Goal: Task Accomplishment & Management: Use online tool/utility

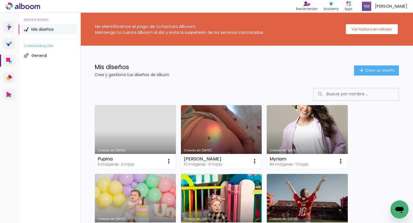
click at [159, 137] on link "Creado en 19/8/25" at bounding box center [135, 137] width 81 height 64
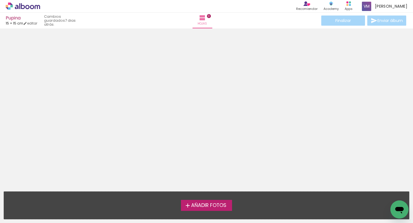
click at [226, 205] on span "Añadir Fotos" at bounding box center [208, 205] width 35 height 5
click at [0, 0] on input "file" at bounding box center [0, 0] width 0 height 0
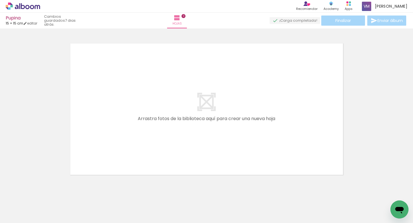
scroll to position [7, 0]
drag, startPoint x: 63, startPoint y: 205, endPoint x: 158, endPoint y: 129, distance: 121.6
click at [163, 124] on quentale-workspace at bounding box center [206, 111] width 413 height 223
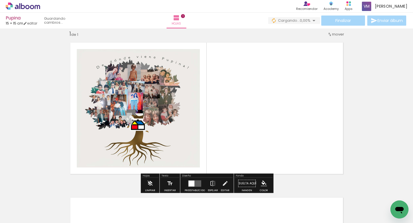
click at [193, 183] on div at bounding box center [191, 184] width 6 height 6
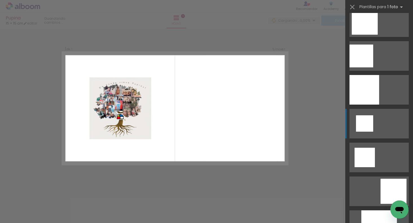
scroll to position [228, 0]
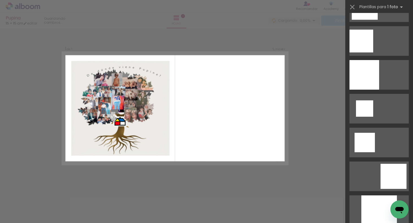
click at [56, 209] on div at bounding box center [51, 204] width 28 height 28
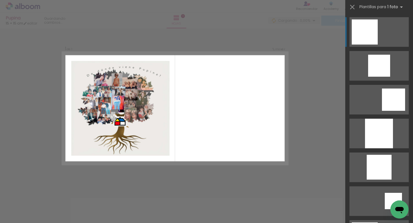
click at [41, 194] on iron-icon at bounding box center [38, 193] width 6 height 6
click at [63, 203] on div at bounding box center [51, 204] width 28 height 28
click at [41, 191] on iron-icon at bounding box center [38, 193] width 6 height 6
click at [351, 7] on iron-icon at bounding box center [352, 7] width 8 height 8
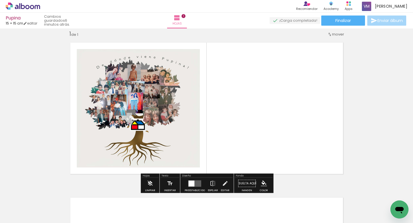
click at [64, 208] on div at bounding box center [51, 204] width 28 height 28
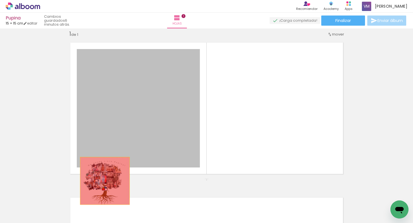
drag, startPoint x: 107, startPoint y: 171, endPoint x: 93, endPoint y: 219, distance: 50.6
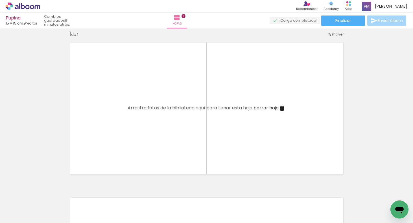
click at [41, 194] on iron-icon at bounding box center [38, 193] width 6 height 6
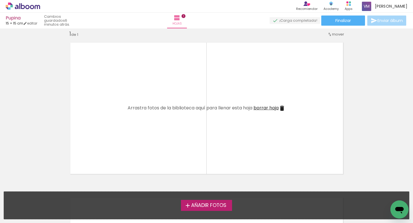
click at [196, 206] on span "Añadir Fotos" at bounding box center [208, 205] width 35 height 5
click at [0, 0] on input "file" at bounding box center [0, 0] width 0 height 0
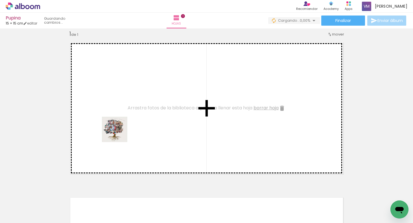
drag, startPoint x: 61, startPoint y: 204, endPoint x: 130, endPoint y: 122, distance: 106.3
click at [130, 122] on quentale-workspace at bounding box center [206, 111] width 413 height 223
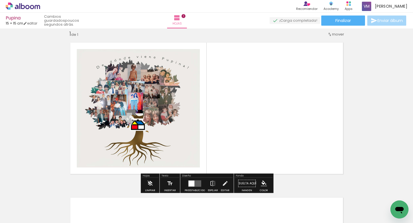
click at [198, 183] on quentale-layouter at bounding box center [194, 183] width 13 height 6
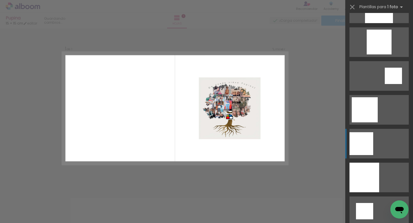
scroll to position [142, 0]
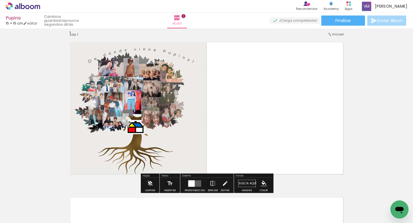
click at [23, 216] on span "Añadir Fotos" at bounding box center [17, 215] width 11 height 6
click at [0, 0] on input "file" at bounding box center [0, 0] width 0 height 0
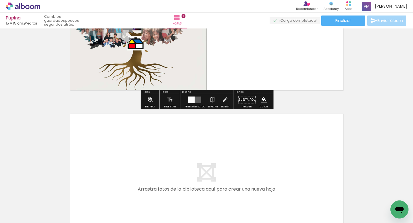
scroll to position [93, 0]
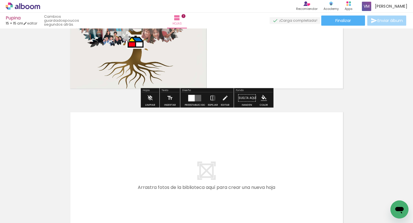
click at [317, 98] on div "Insertar hoja 1 de 1" at bounding box center [206, 93] width 413 height 311
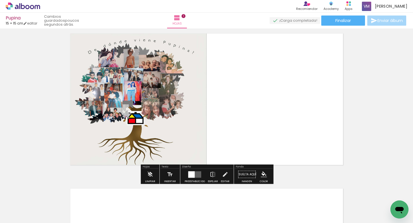
scroll to position [0, 0]
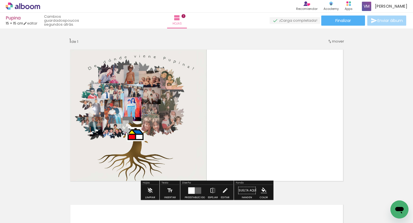
click at [339, 41] on span "mover" at bounding box center [338, 41] width 12 height 5
click at [333, 40] on span "Posición actual:" at bounding box center [320, 40] width 28 height 9
click at [365, 90] on div "Insertar hoja 1 de 1" at bounding box center [206, 185] width 413 height 311
click at [371, 103] on div "Insertar hoja 1 de 1" at bounding box center [206, 185] width 413 height 311
click at [366, 89] on div "Insertar hoja 1 de 1" at bounding box center [206, 185] width 413 height 311
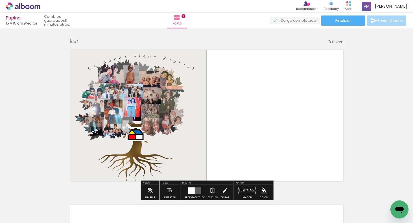
click at [361, 114] on div "Insertar hoja 1 de 1" at bounding box center [206, 185] width 413 height 311
click at [354, 119] on div "Insertar hoja 1 de 1" at bounding box center [206, 185] width 413 height 311
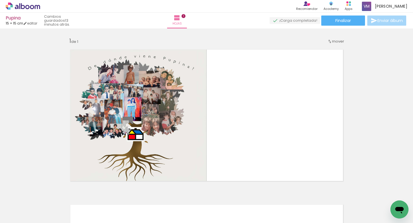
click at [21, 217] on span "Añadir Fotos" at bounding box center [17, 215] width 11 height 6
click at [0, 0] on input "file" at bounding box center [0, 0] width 0 height 0
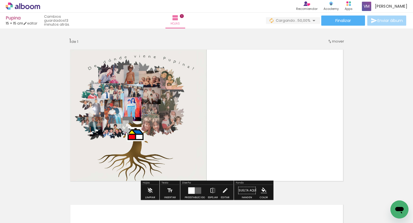
click at [73, 193] on iron-icon at bounding box center [70, 193] width 6 height 6
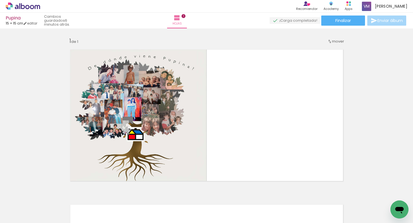
click at [23, 218] on span "Añadir Fotos" at bounding box center [17, 215] width 11 height 6
click at [0, 0] on input "file" at bounding box center [0, 0] width 0 height 0
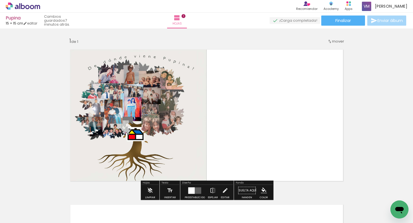
drag, startPoint x: 353, startPoint y: 101, endPoint x: 350, endPoint y: 97, distance: 4.7
click at [353, 101] on div "Insertar hoja 1 de 1" at bounding box center [206, 185] width 413 height 311
click at [23, 217] on span "Añadir Fotos" at bounding box center [17, 215] width 11 height 6
click at [0, 0] on input "file" at bounding box center [0, 0] width 0 height 0
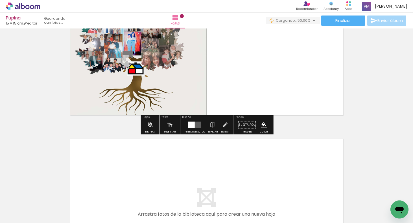
scroll to position [118, 0]
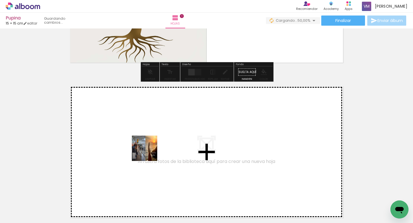
drag, startPoint x: 96, startPoint y: 202, endPoint x: 162, endPoint y: 142, distance: 89.7
click at [162, 142] on quentale-workspace at bounding box center [206, 111] width 413 height 223
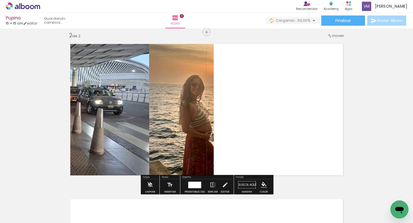
scroll to position [162, 0]
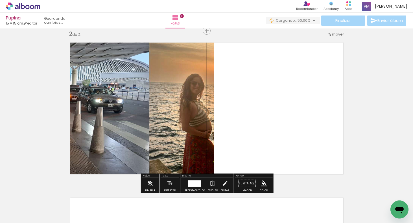
click at [340, 35] on span "mover" at bounding box center [338, 34] width 12 height 5
click at [333, 34] on paper-item "antes de la 1" at bounding box center [323, 33] width 43 height 9
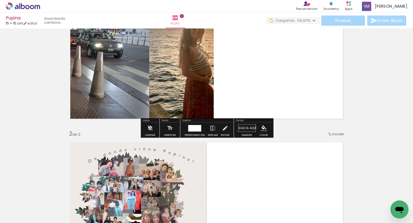
scroll to position [7, 0]
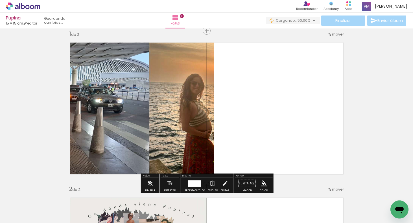
click at [198, 182] on div at bounding box center [194, 183] width 13 height 6
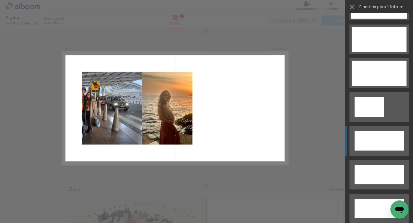
scroll to position [1787, 0]
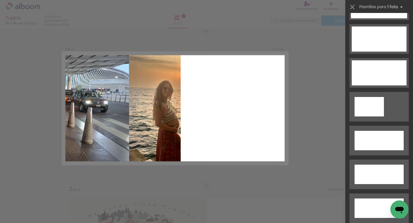
click at [113, 138] on quentale-photo at bounding box center [121, 108] width 118 height 113
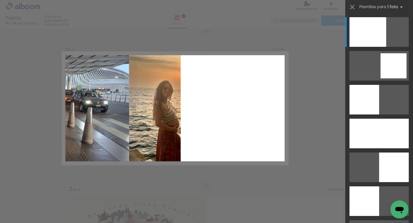
drag, startPoint x: 325, startPoint y: 144, endPoint x: 322, endPoint y: 143, distance: 3.4
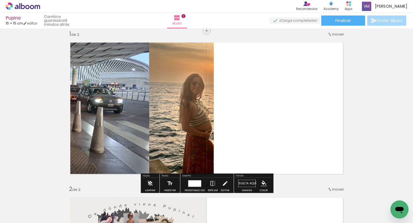
drag, startPoint x: 115, startPoint y: 153, endPoint x: 102, endPoint y: 223, distance: 70.6
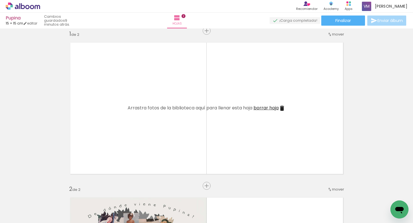
click at [41, 193] on iron-icon at bounding box center [38, 193] width 6 height 6
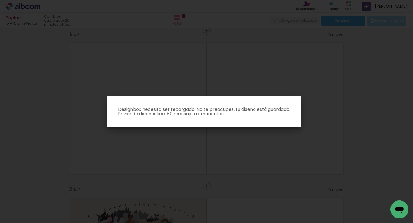
drag, startPoint x: 341, startPoint y: 104, endPoint x: 335, endPoint y: 104, distance: 5.4
click at [341, 104] on iron-overlay-backdrop at bounding box center [206, 111] width 413 height 223
